Goal: Navigation & Orientation: Find specific page/section

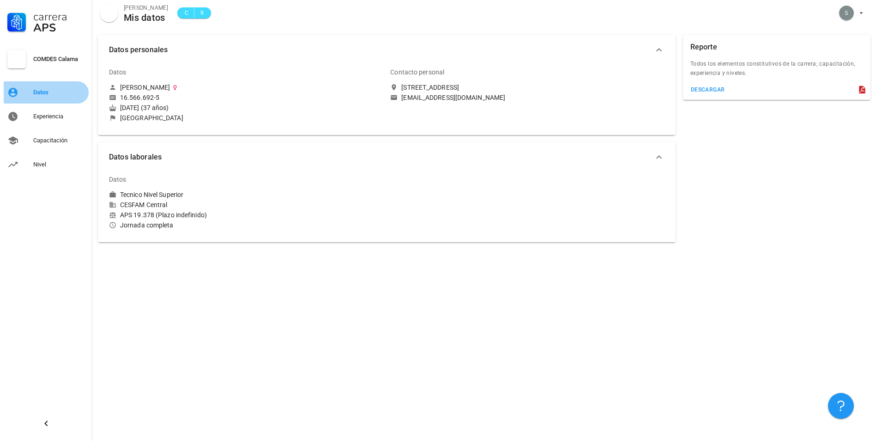
click at [74, 89] on div "Datos" at bounding box center [59, 92] width 52 height 7
click at [66, 114] on div "Experiencia" at bounding box center [59, 116] width 52 height 7
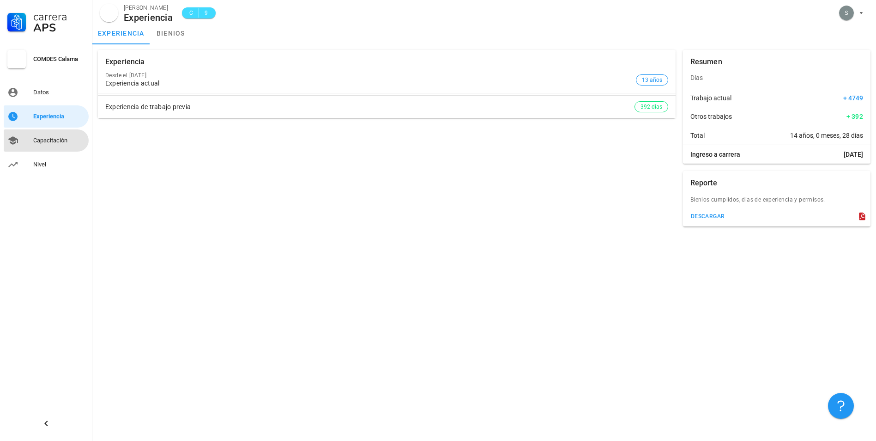
click at [60, 132] on link "Capacitación" at bounding box center [46, 140] width 85 height 22
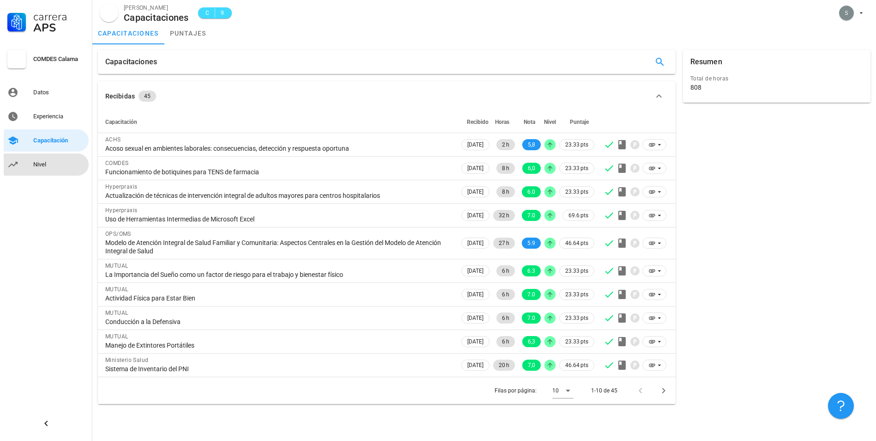
click at [28, 165] on link "Nivel" at bounding box center [46, 164] width 85 height 22
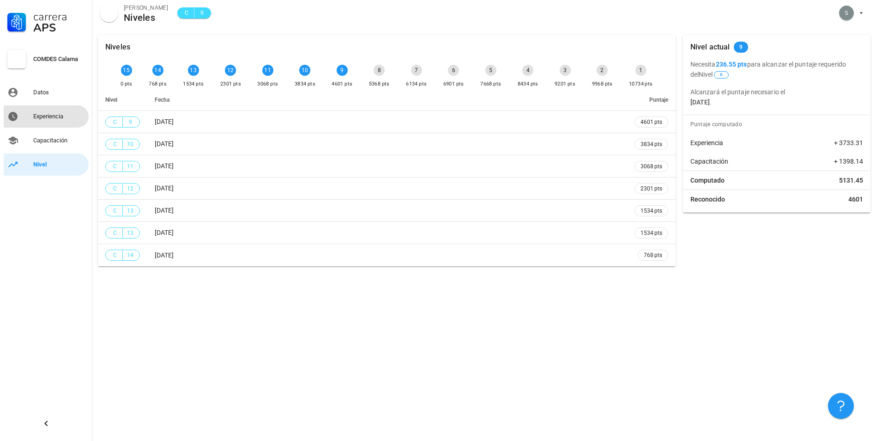
click at [44, 115] on div "Experiencia" at bounding box center [59, 116] width 52 height 7
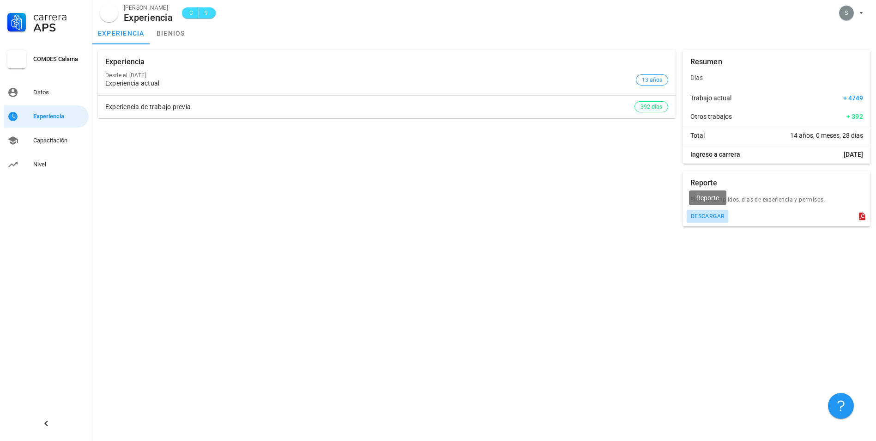
click at [699, 217] on div "descargar" at bounding box center [708, 216] width 35 height 6
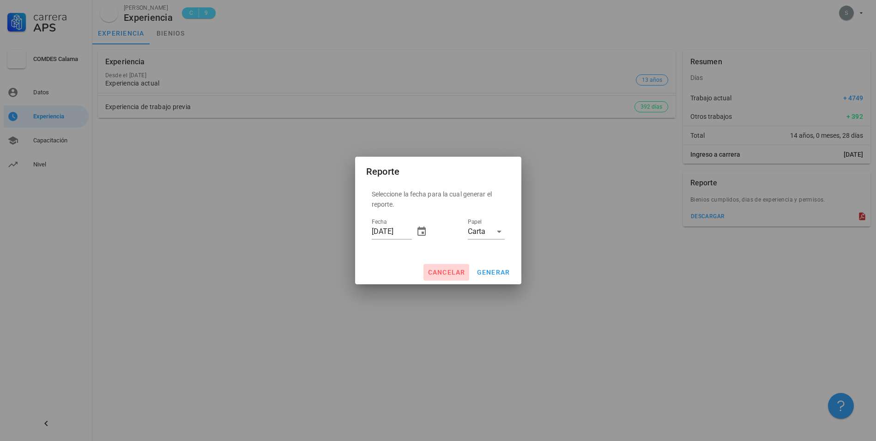
click at [427, 269] on button "cancelar" at bounding box center [446, 272] width 45 height 17
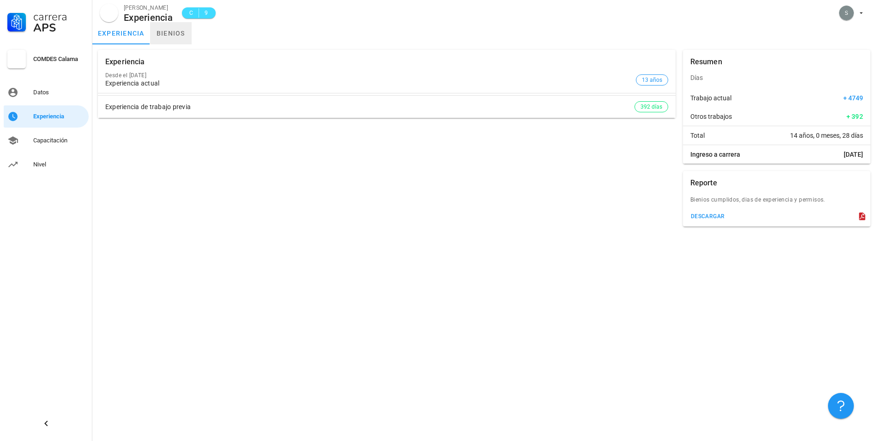
click at [170, 27] on link "bienios" at bounding box center [171, 33] width 42 height 22
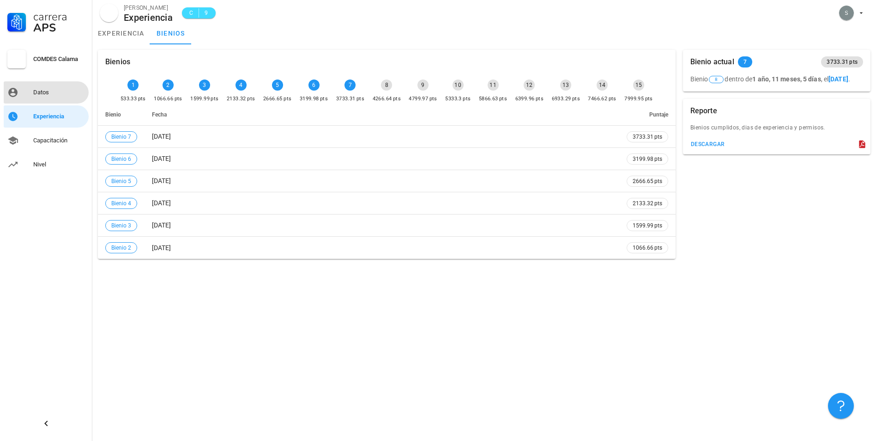
click at [34, 93] on div "Datos" at bounding box center [59, 92] width 52 height 7
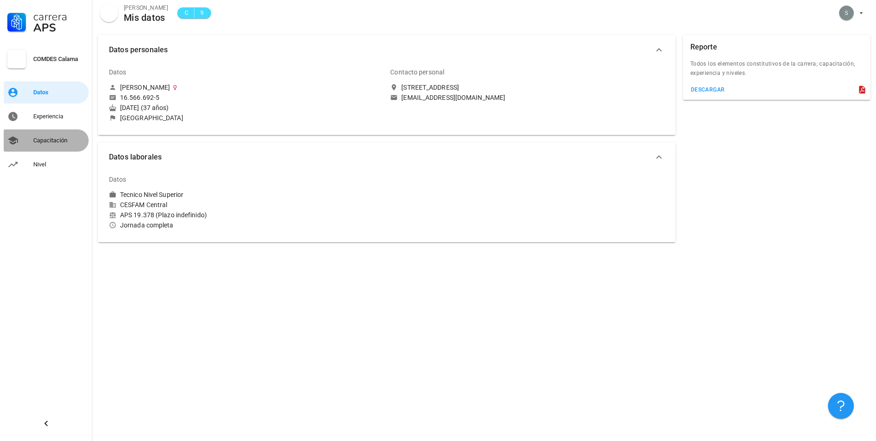
click at [29, 135] on link "Capacitación" at bounding box center [46, 140] width 85 height 22
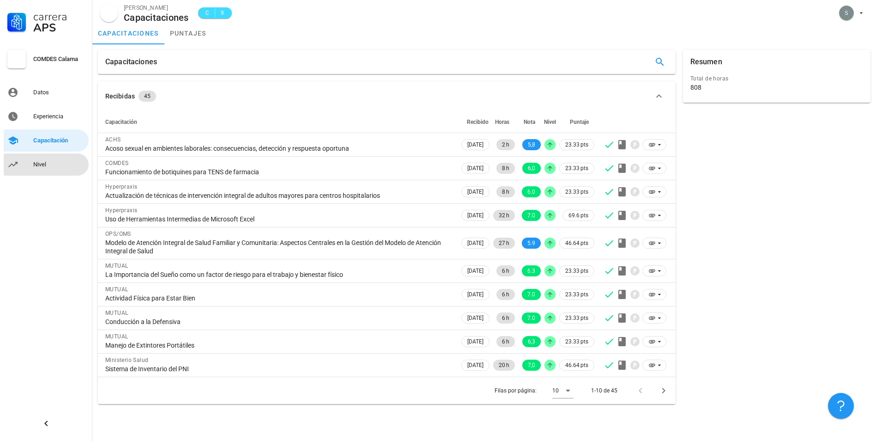
click at [40, 157] on div "Nivel" at bounding box center [59, 164] width 52 height 15
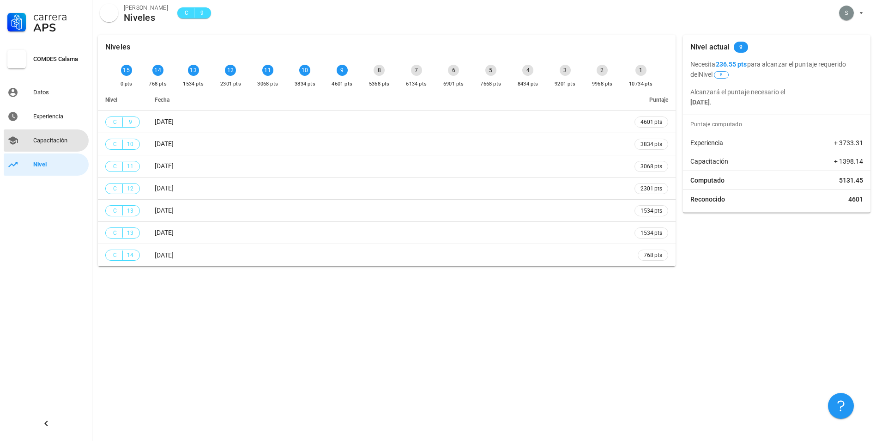
click at [52, 150] on link "Capacitación" at bounding box center [46, 140] width 85 height 22
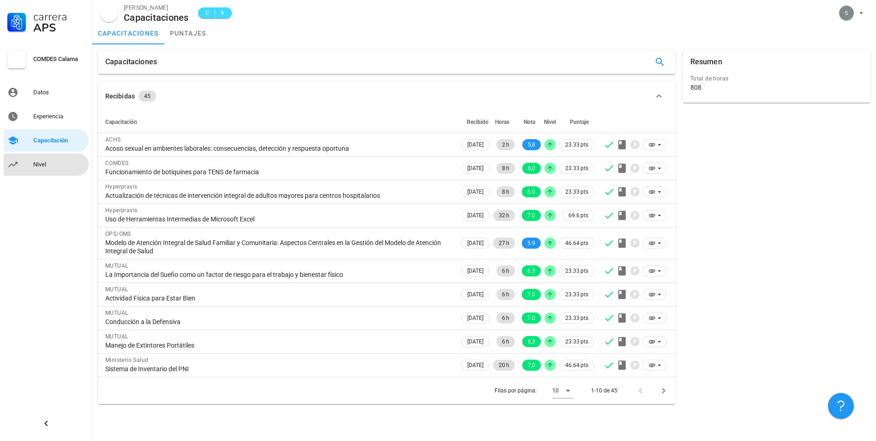
click at [42, 168] on div "Nivel" at bounding box center [59, 164] width 52 height 7
